Goal: Information Seeking & Learning: Learn about a topic

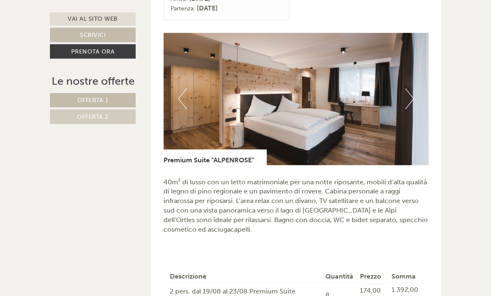
scroll to position [486, 0]
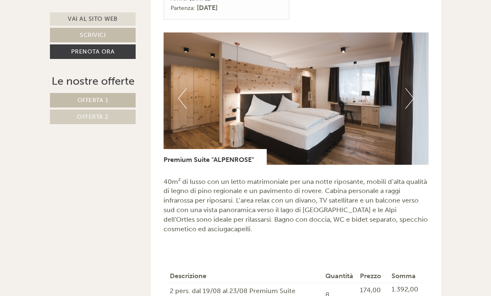
click at [414, 97] on img at bounding box center [295, 98] width 265 height 133
click at [412, 103] on button "Next" at bounding box center [409, 98] width 9 height 21
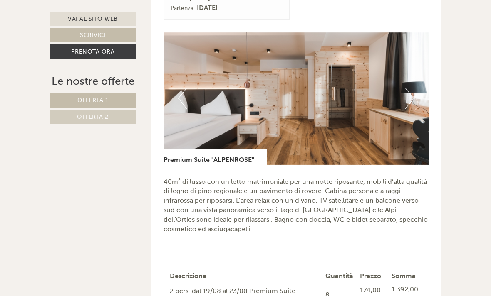
click at [410, 97] on button "Next" at bounding box center [409, 98] width 9 height 21
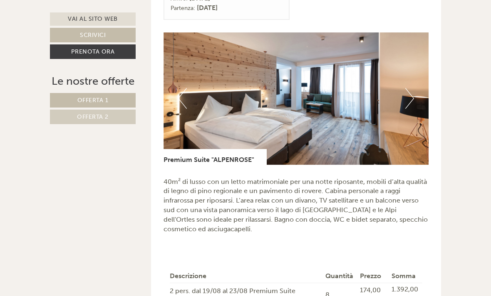
click at [411, 98] on button "Next" at bounding box center [409, 98] width 9 height 21
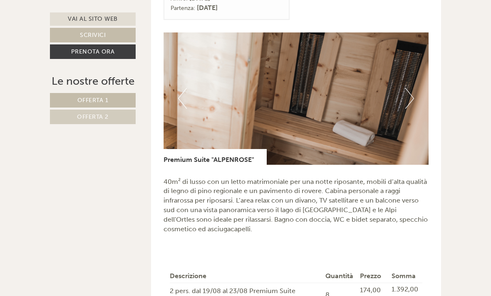
click at [407, 99] on button "Next" at bounding box center [409, 98] width 9 height 21
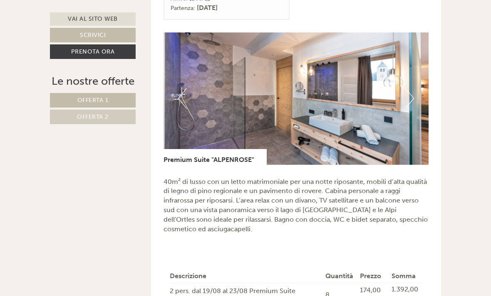
click at [411, 102] on button "Next" at bounding box center [409, 98] width 9 height 21
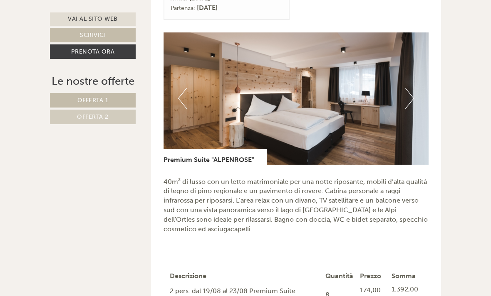
click at [410, 99] on button "Next" at bounding box center [409, 98] width 9 height 21
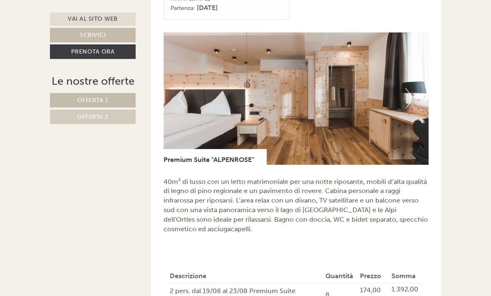
click at [408, 99] on button "Next" at bounding box center [409, 98] width 9 height 21
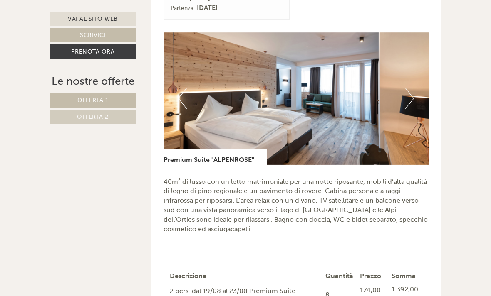
click at [408, 99] on button "Next" at bounding box center [409, 98] width 9 height 21
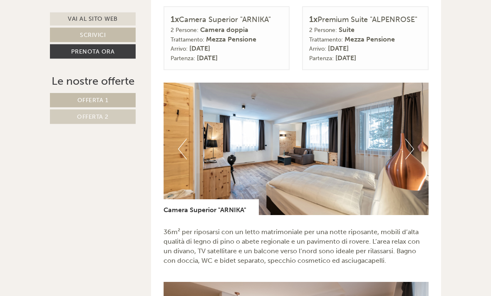
scroll to position [968, 0]
click at [409, 141] on button "Next" at bounding box center [409, 149] width 9 height 21
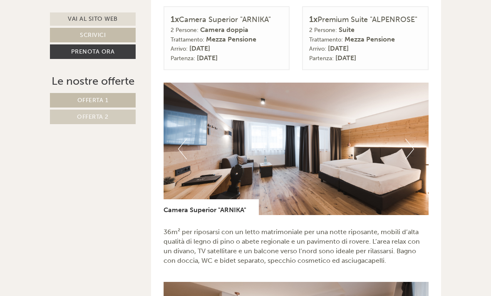
click at [422, 140] on img at bounding box center [295, 149] width 265 height 133
click at [413, 143] on button "Next" at bounding box center [409, 149] width 9 height 21
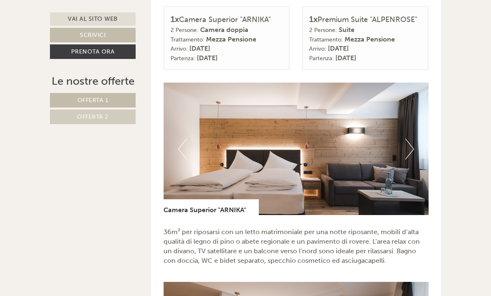
click at [423, 143] on img at bounding box center [295, 149] width 265 height 133
click at [408, 146] on button "Next" at bounding box center [409, 149] width 9 height 21
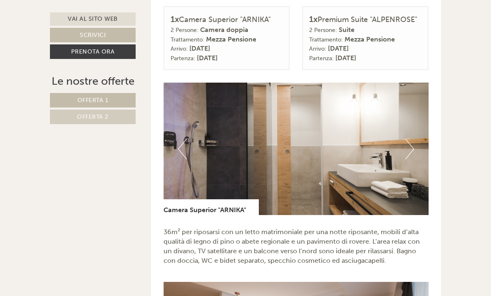
click at [417, 143] on img at bounding box center [295, 149] width 265 height 133
click at [417, 144] on img at bounding box center [295, 149] width 265 height 133
click at [410, 146] on button "Next" at bounding box center [409, 149] width 9 height 21
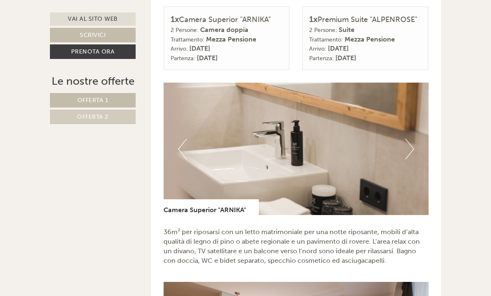
click at [414, 144] on img at bounding box center [295, 149] width 265 height 133
click at [413, 145] on button "Next" at bounding box center [409, 149] width 9 height 21
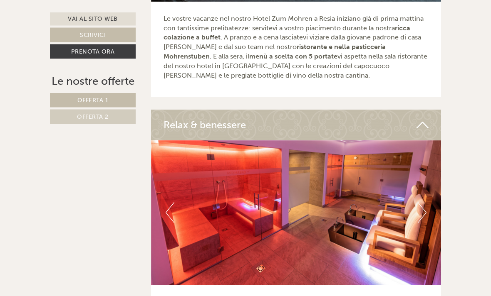
scroll to position [2170, 0]
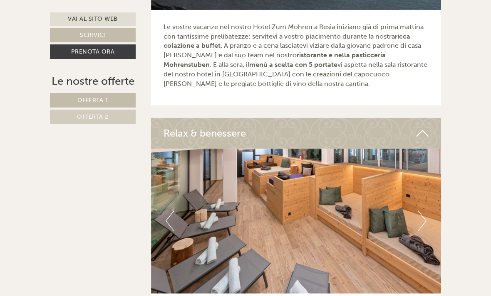
click at [83, 118] on span "Offerta 2" at bounding box center [93, 117] width 32 height 7
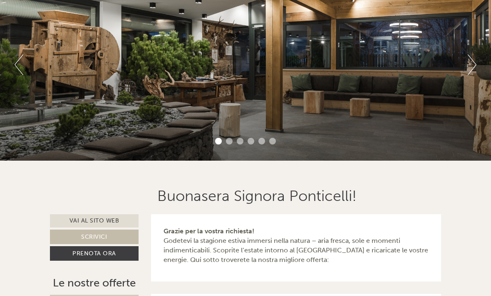
scroll to position [77, 0]
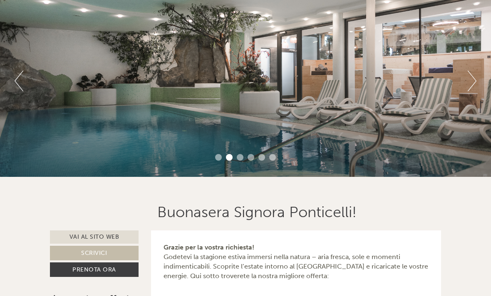
click at [467, 79] on button "Next" at bounding box center [471, 81] width 9 height 21
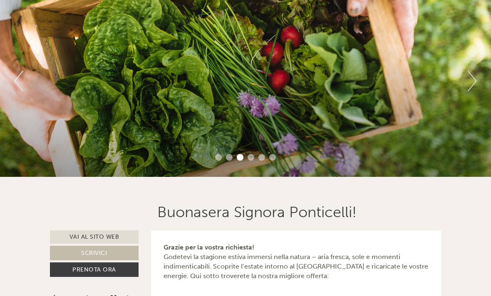
click at [476, 90] on button "Next" at bounding box center [471, 81] width 9 height 21
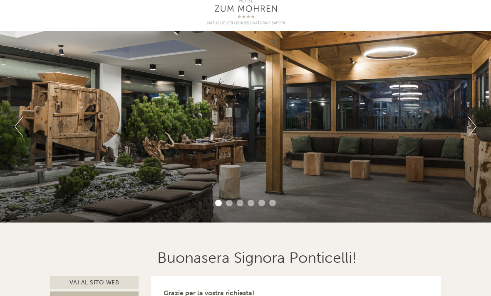
scroll to position [0, 0]
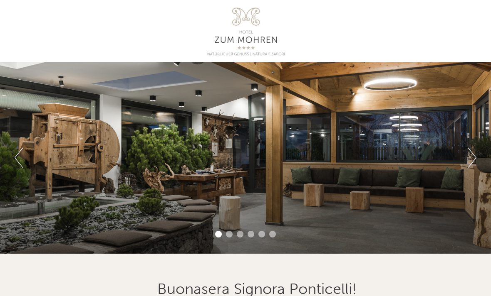
click at [472, 160] on button "Next" at bounding box center [471, 158] width 9 height 21
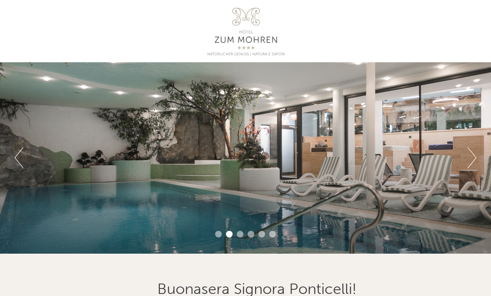
click at [464, 167] on div "Previous Next 1 2 3 4 5 6" at bounding box center [245, 158] width 491 height 192
click at [468, 160] on button "Next" at bounding box center [471, 158] width 9 height 21
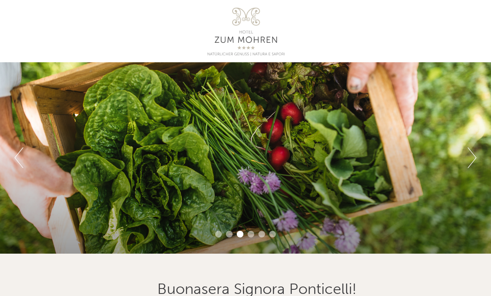
click at [475, 163] on button "Next" at bounding box center [471, 158] width 9 height 21
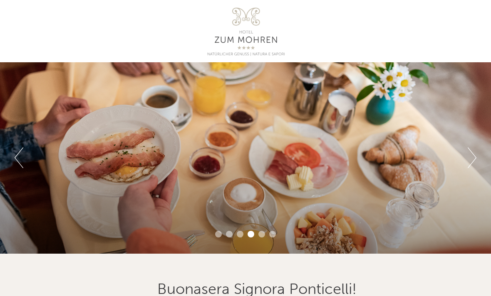
click at [484, 153] on div "Previous Next 1 2 3 4 5 6" at bounding box center [245, 158] width 491 height 192
click at [470, 153] on button "Next" at bounding box center [471, 158] width 9 height 21
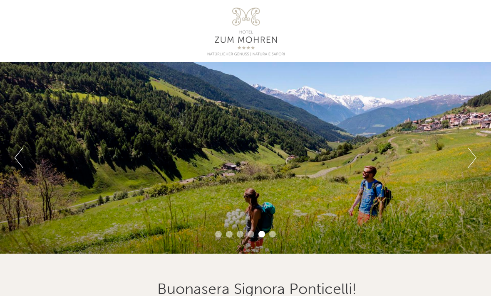
click at [476, 158] on button "Next" at bounding box center [471, 158] width 9 height 21
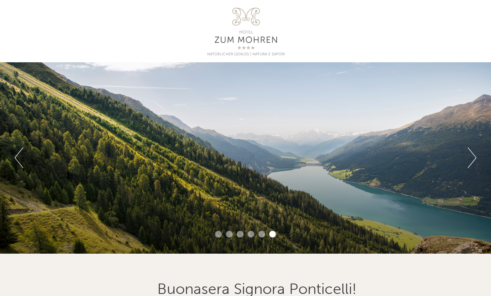
click at [476, 153] on button "Next" at bounding box center [471, 158] width 9 height 21
